Goal: Navigation & Orientation: Find specific page/section

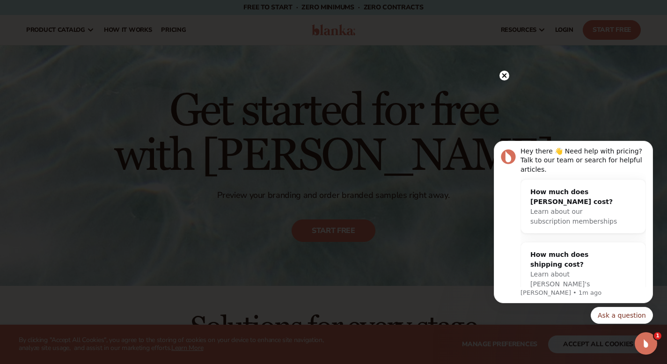
click at [502, 73] on circle at bounding box center [505, 76] width 10 height 10
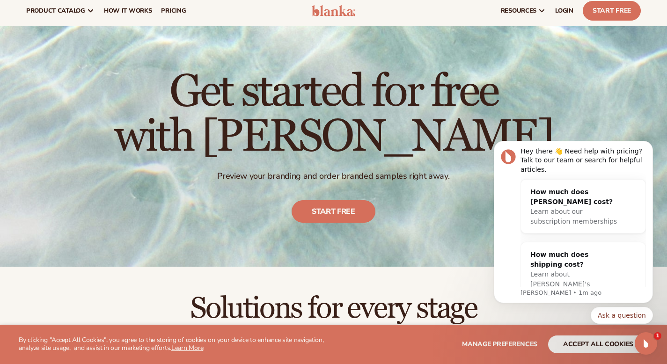
scroll to position [20, 0]
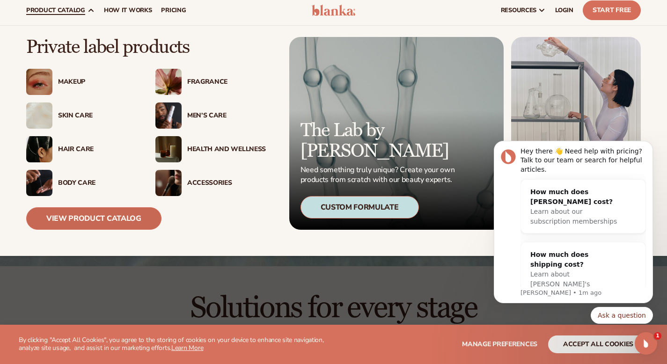
click at [118, 224] on link "View Product Catalog" at bounding box center [93, 218] width 135 height 22
